Goal: Information Seeking & Learning: Learn about a topic

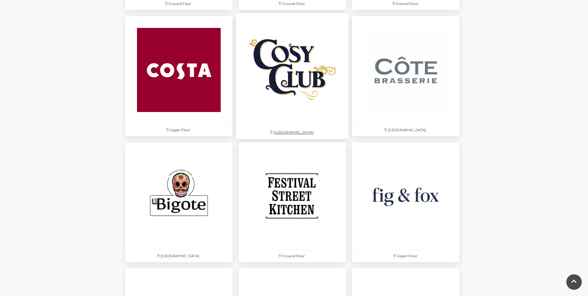
scroll to position [899, 0]
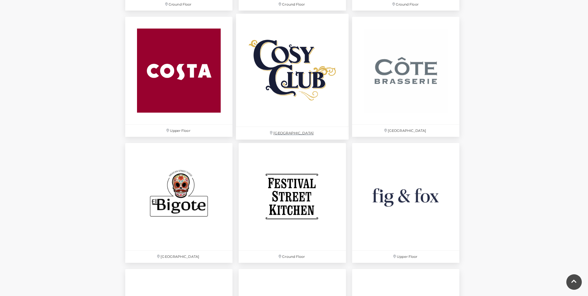
click at [284, 82] on img at bounding box center [292, 70] width 113 height 113
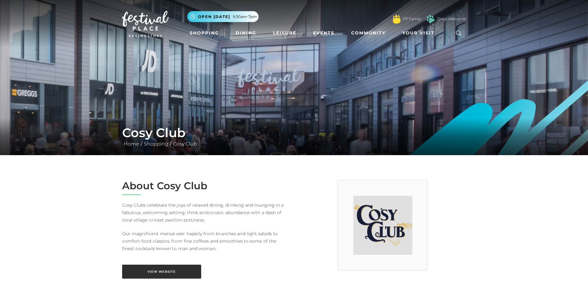
scroll to position [124, 0]
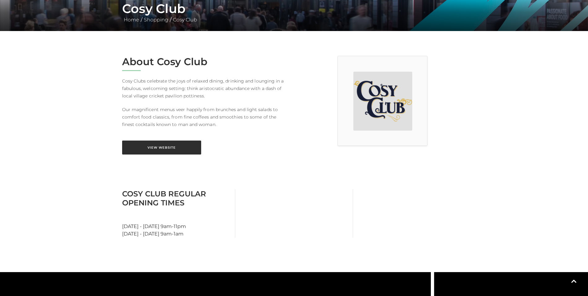
click at [154, 144] on link "View Website" at bounding box center [161, 147] width 79 height 14
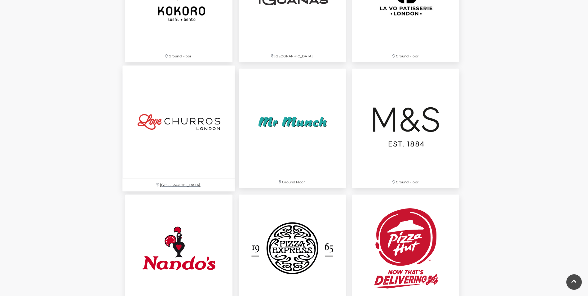
scroll to position [1488, 0]
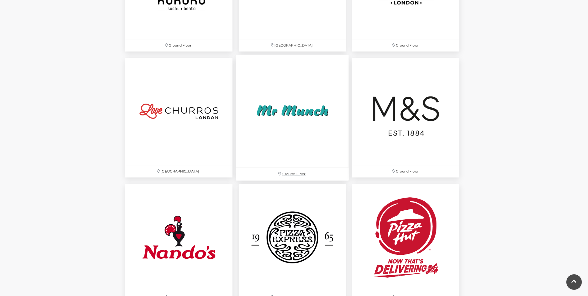
click at [278, 101] on img at bounding box center [292, 111] width 113 height 113
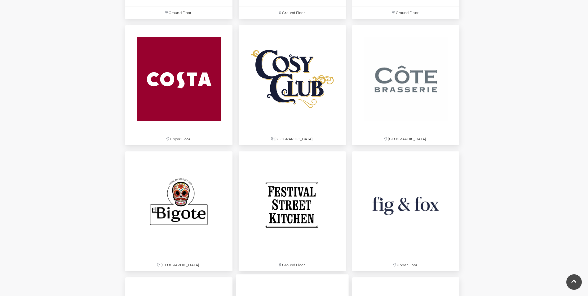
scroll to position [899, 0]
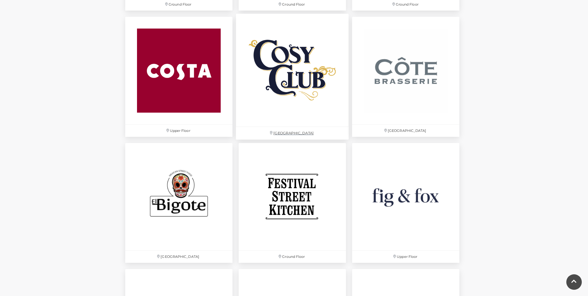
click at [299, 73] on img at bounding box center [292, 70] width 113 height 113
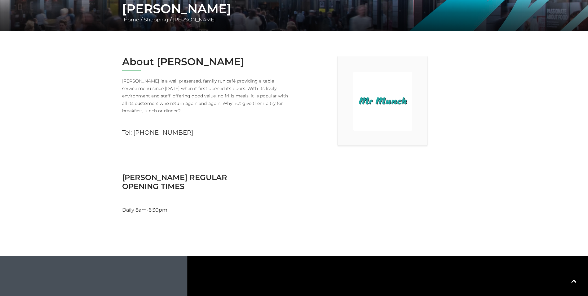
scroll to position [155, 0]
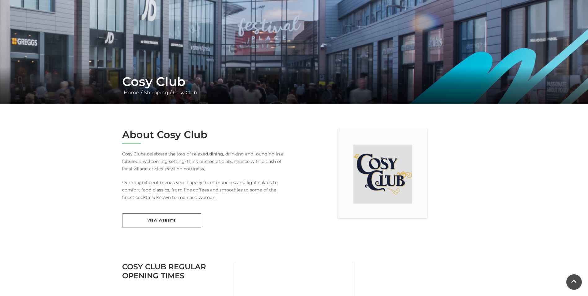
scroll to position [62, 0]
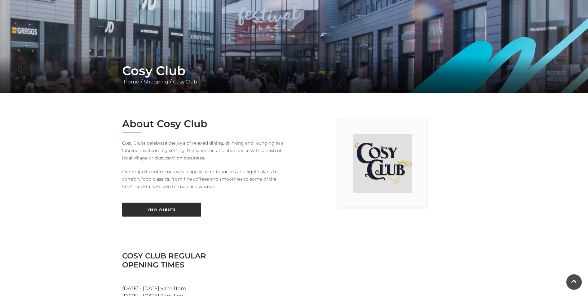
click at [177, 210] on link "View Website" at bounding box center [161, 209] width 79 height 14
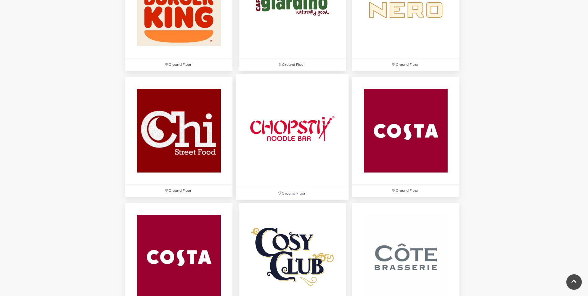
scroll to position [837, 0]
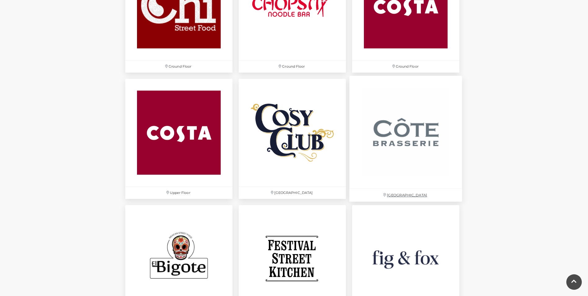
click at [388, 124] on img at bounding box center [405, 132] width 113 height 113
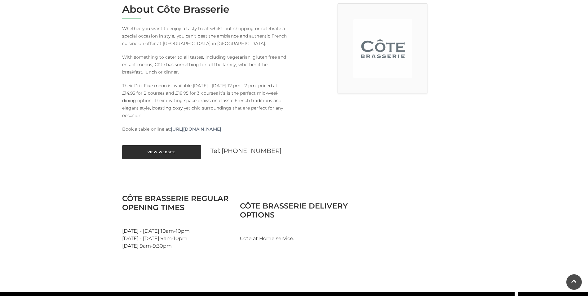
scroll to position [186, 0]
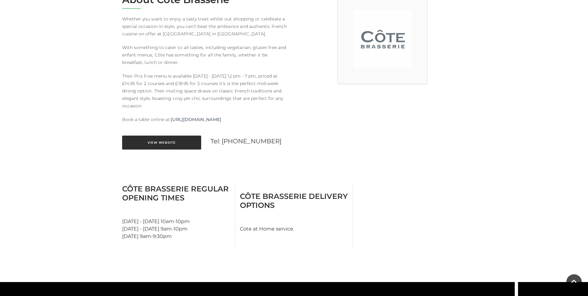
click at [164, 144] on link "View Website" at bounding box center [161, 142] width 79 height 14
